Goal: Find specific fact: Find specific fact

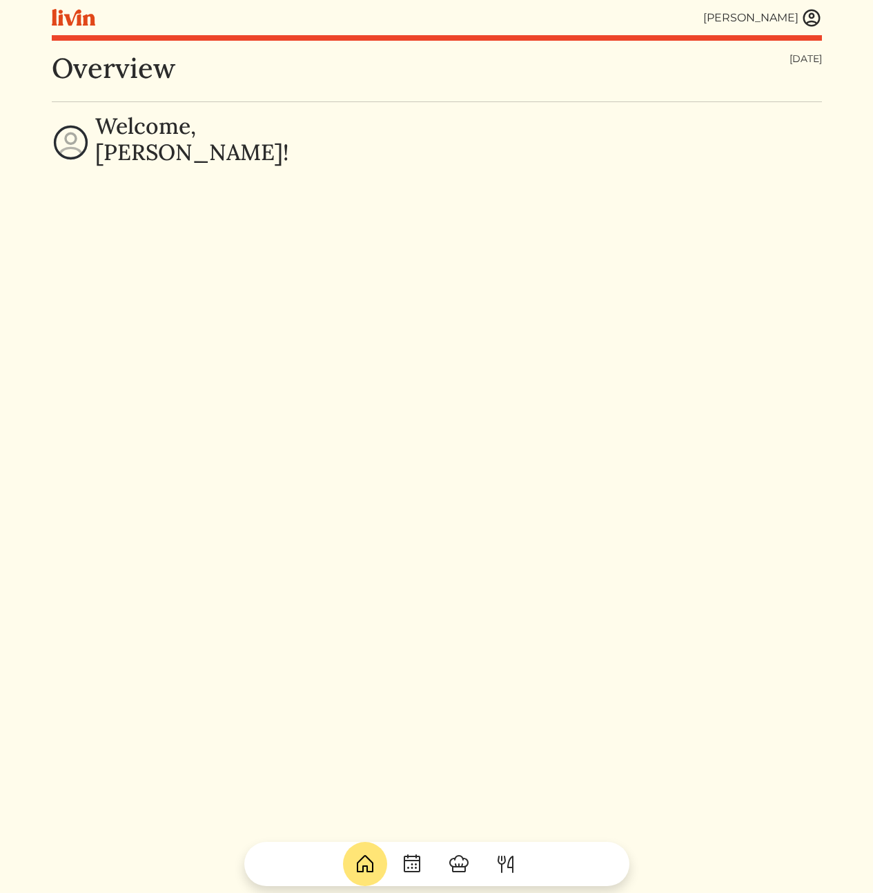
click at [811, 21] on img at bounding box center [812, 18] width 21 height 21
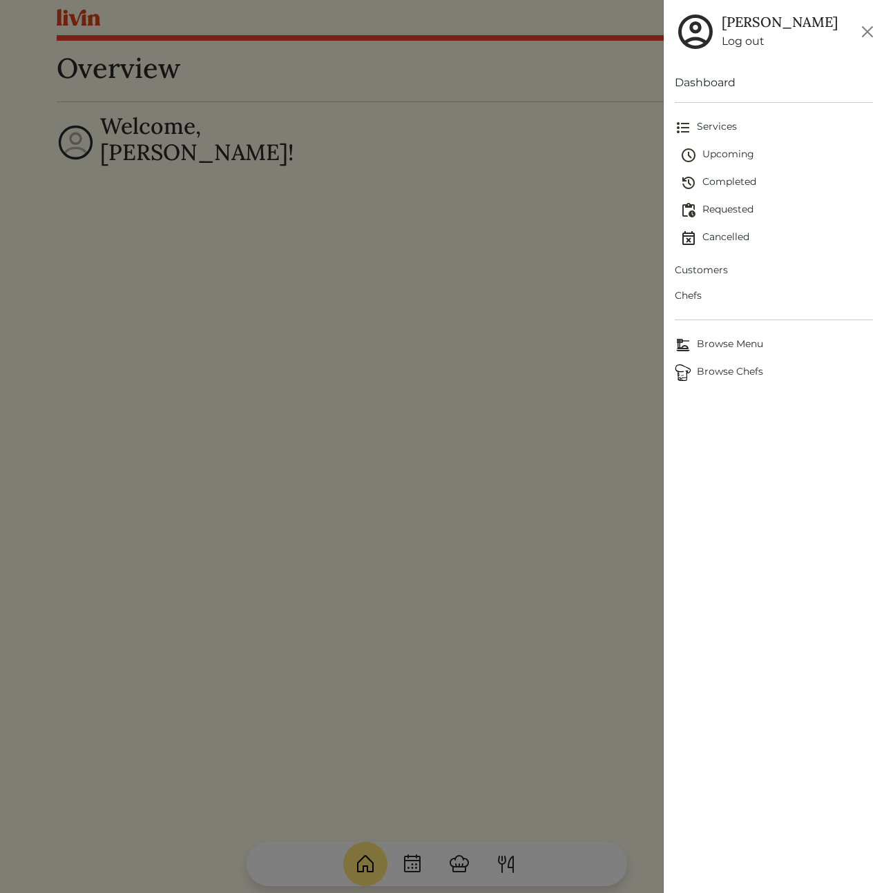
click at [713, 266] on span "Customers" at bounding box center [773, 270] width 198 height 14
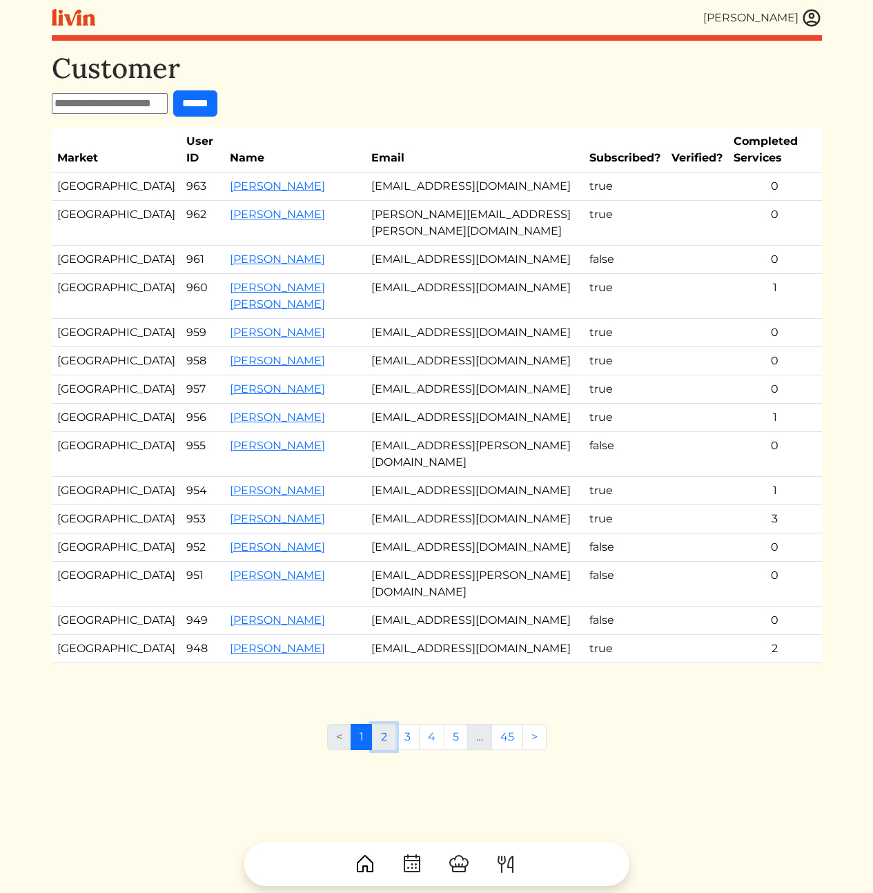
click at [382, 750] on link "2" at bounding box center [384, 737] width 24 height 26
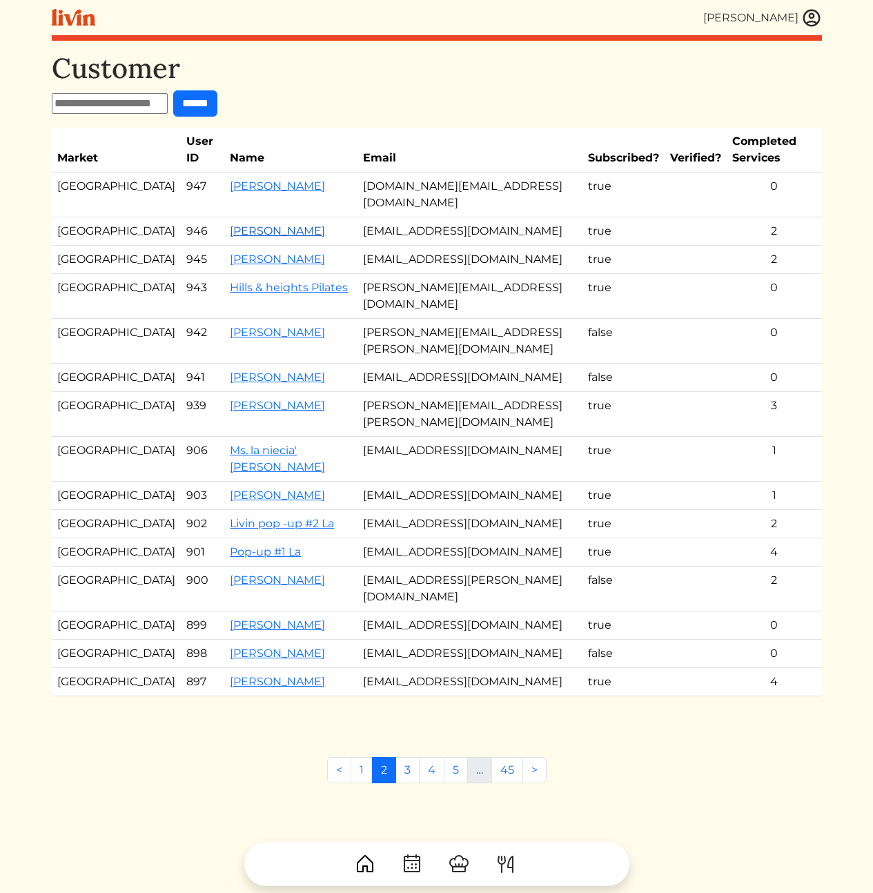
click at [230, 224] on link "[PERSON_NAME]" at bounding box center [277, 230] width 95 height 13
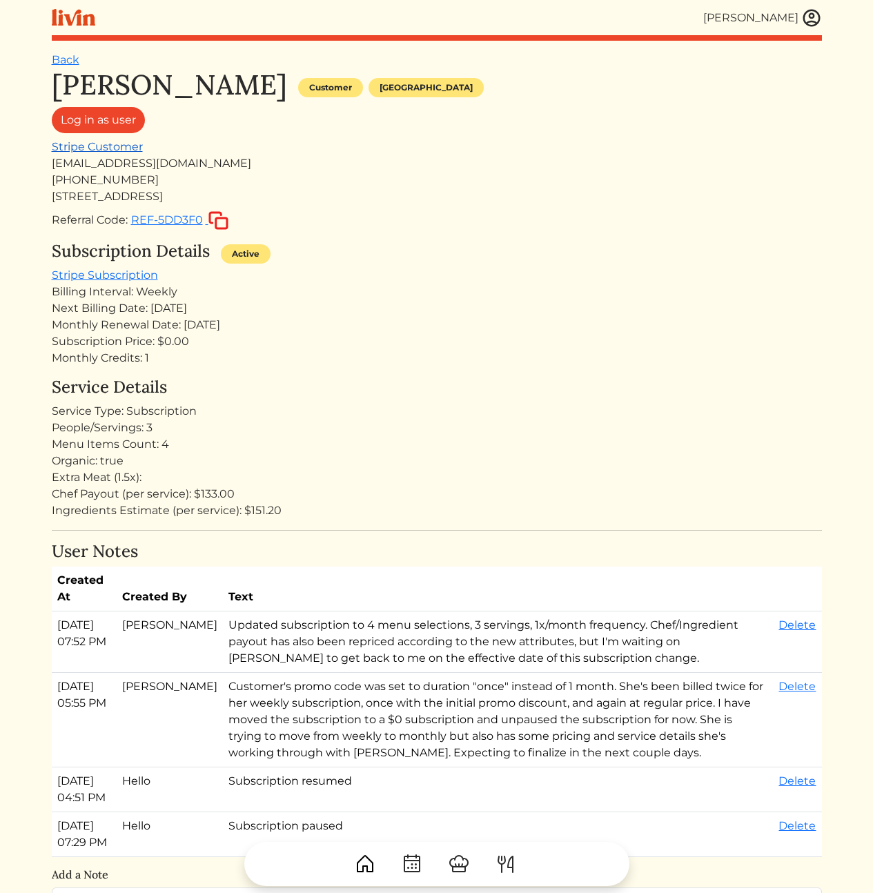
click at [110, 149] on link "Stripe Customer" at bounding box center [97, 146] width 91 height 13
click at [547, 377] on div "[PERSON_NAME] Customer [GEOGRAPHIC_DATA] Log in as user Stripe Customer [EMAIL_…" at bounding box center [437, 839] width 770 height 1543
click at [155, 160] on div "[EMAIL_ADDRESS][DOMAIN_NAME]" at bounding box center [437, 163] width 770 height 17
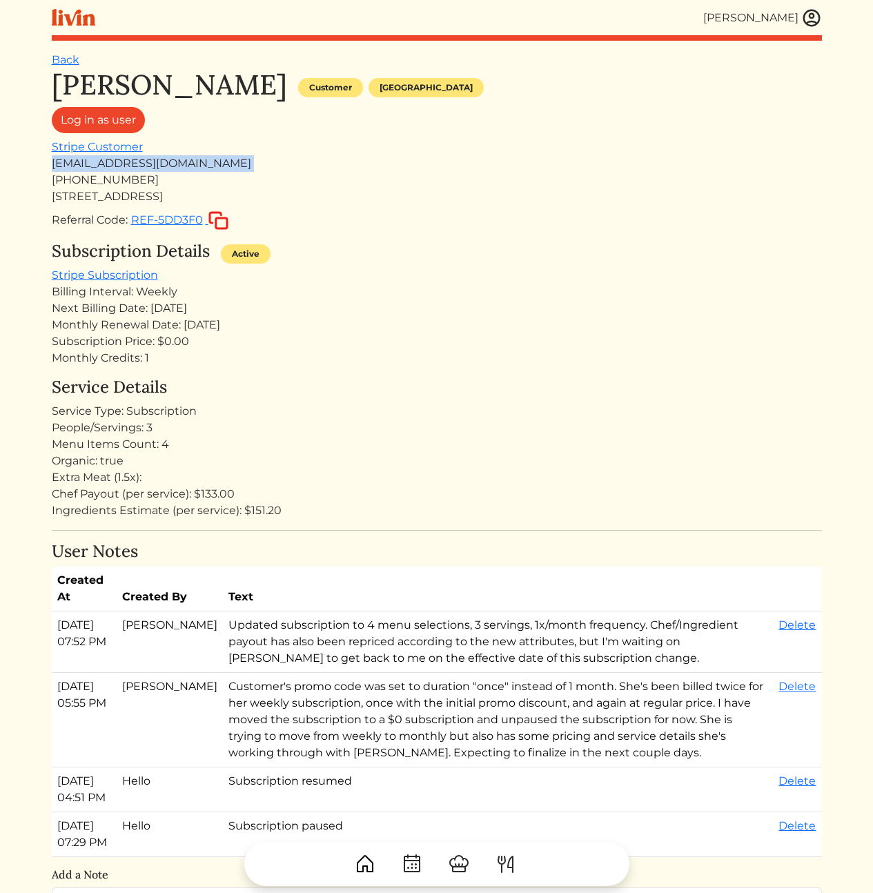
copy div "[EMAIL_ADDRESS][DOMAIN_NAME]"
click at [532, 472] on div "Extra Meat (1.5x):" at bounding box center [437, 477] width 770 height 17
click at [650, 405] on div "Service Type: Subscription" at bounding box center [437, 411] width 770 height 17
